Goal: Task Accomplishment & Management: Use online tool/utility

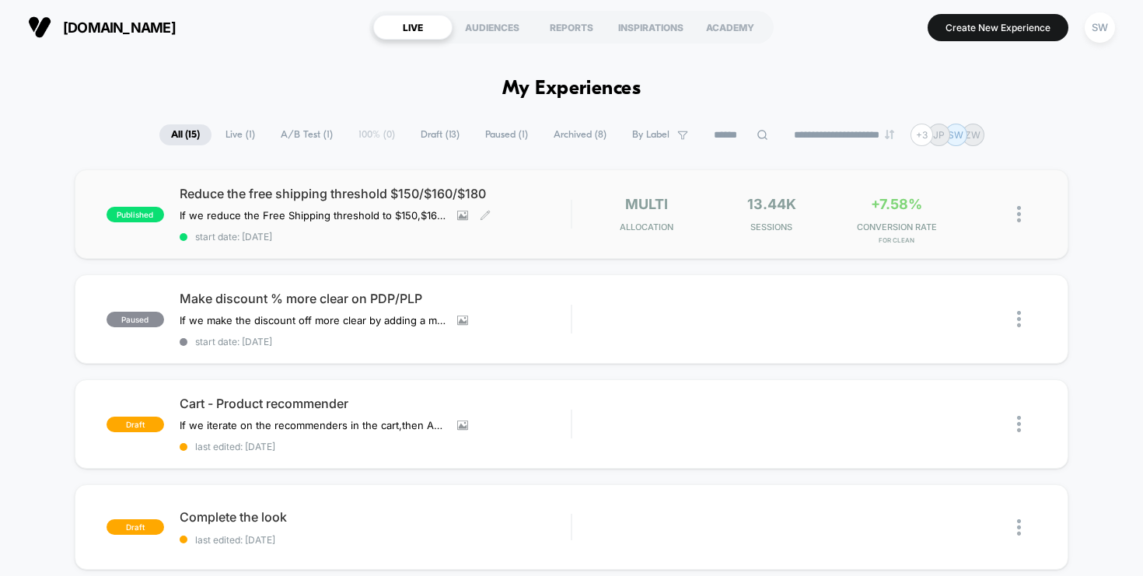
click at [340, 190] on span "Reduce the free shipping threshold $150/$160/$180" at bounding box center [376, 194] width 392 height 16
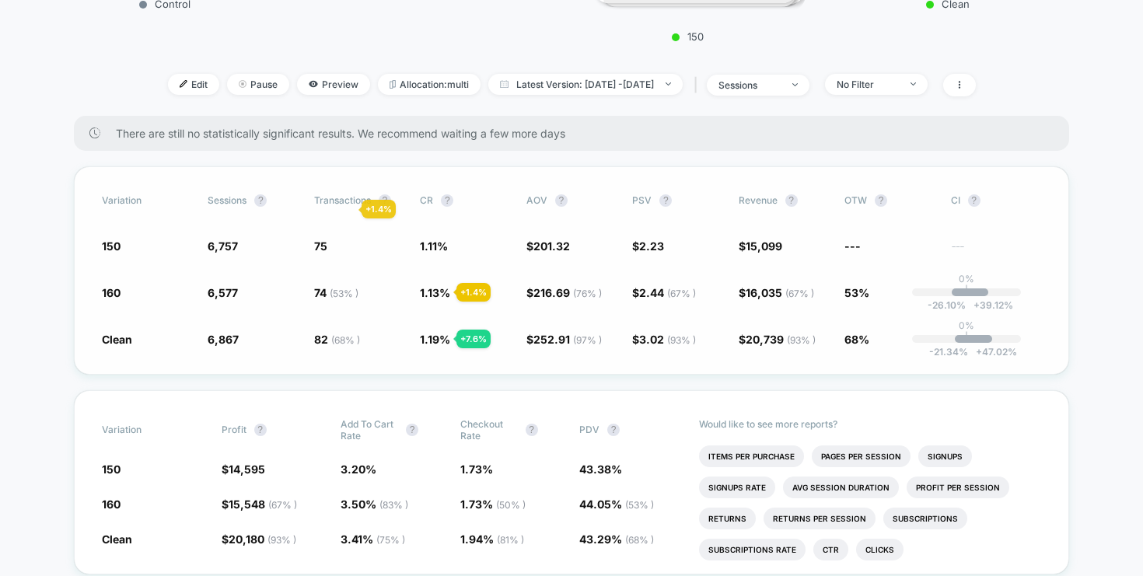
scroll to position [439, 0]
